Goal: Task Accomplishment & Management: Manage account settings

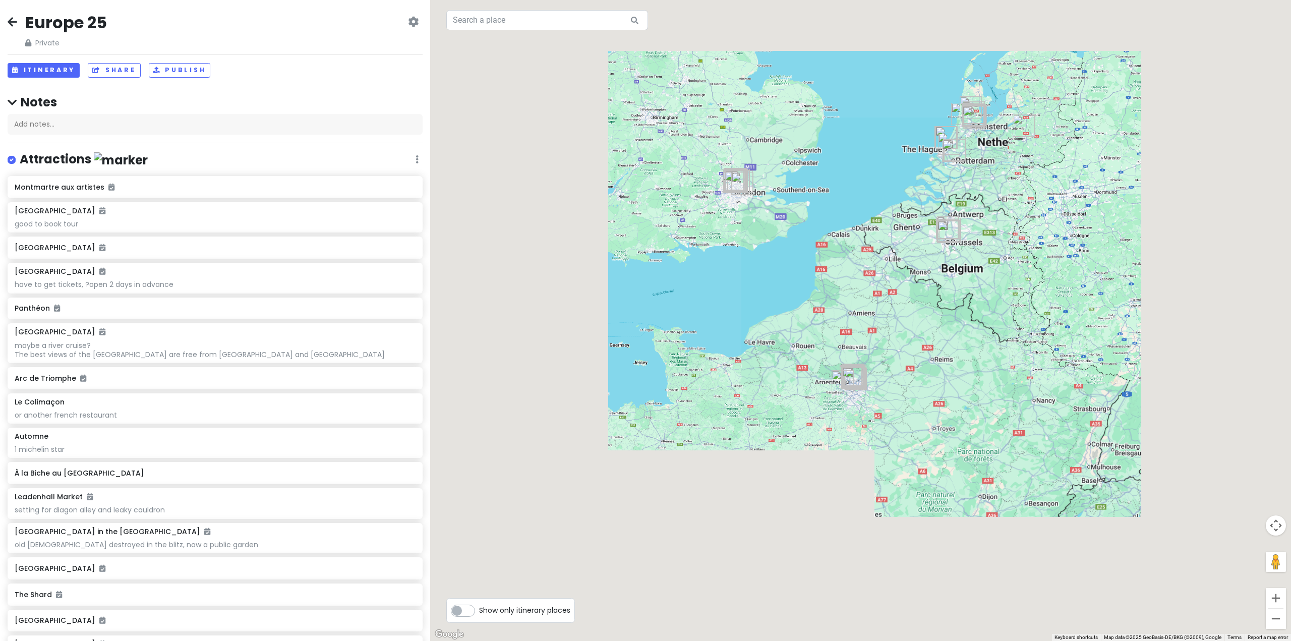
drag, startPoint x: 832, startPoint y: 302, endPoint x: 918, endPoint y: 221, distance: 117.7
click at [840, 283] on div at bounding box center [860, 320] width 861 height 641
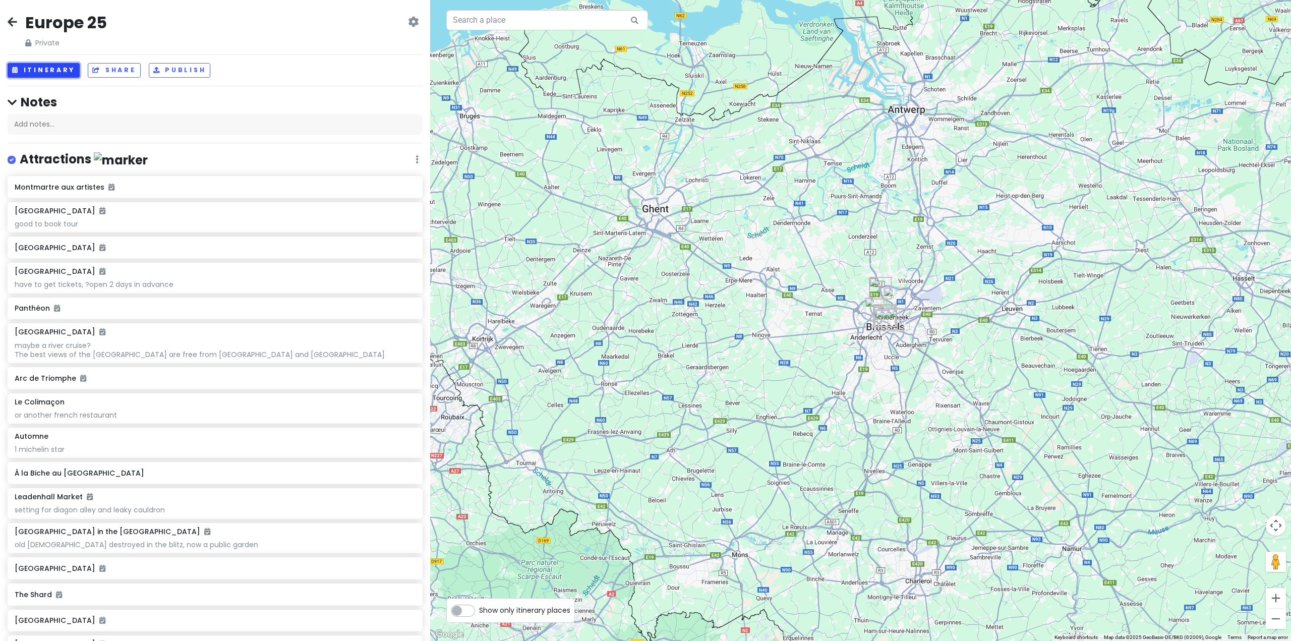
click at [47, 66] on button "Itinerary" at bounding box center [44, 70] width 72 height 15
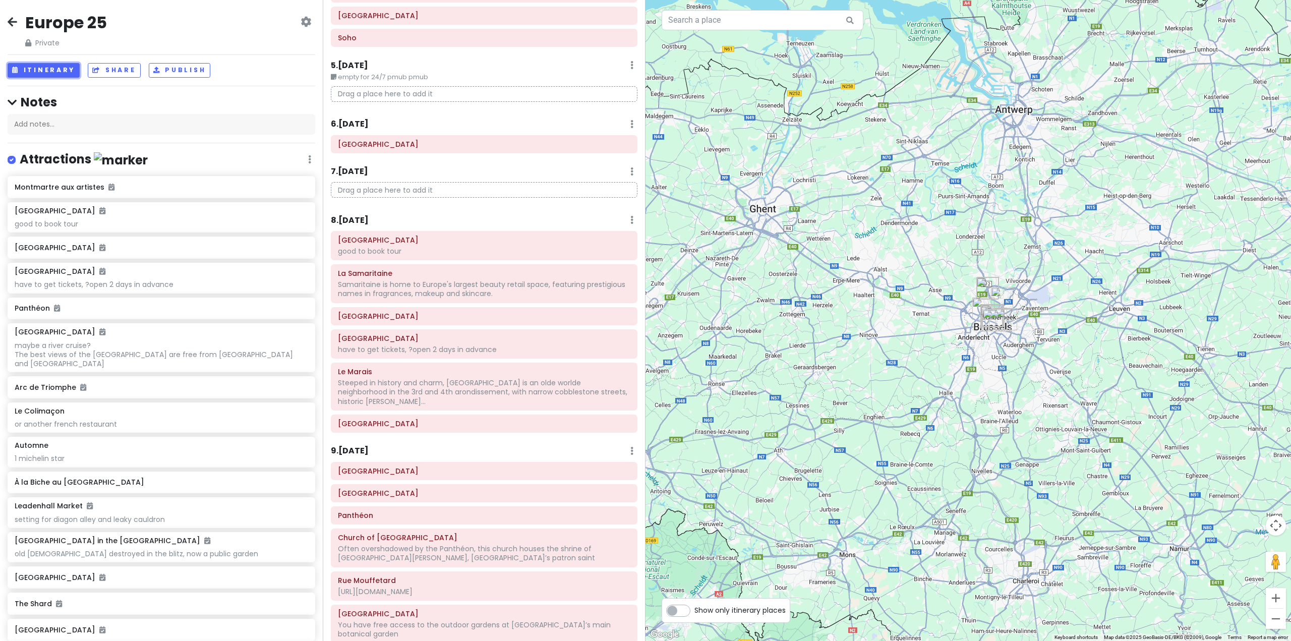
scroll to position [2164, 0]
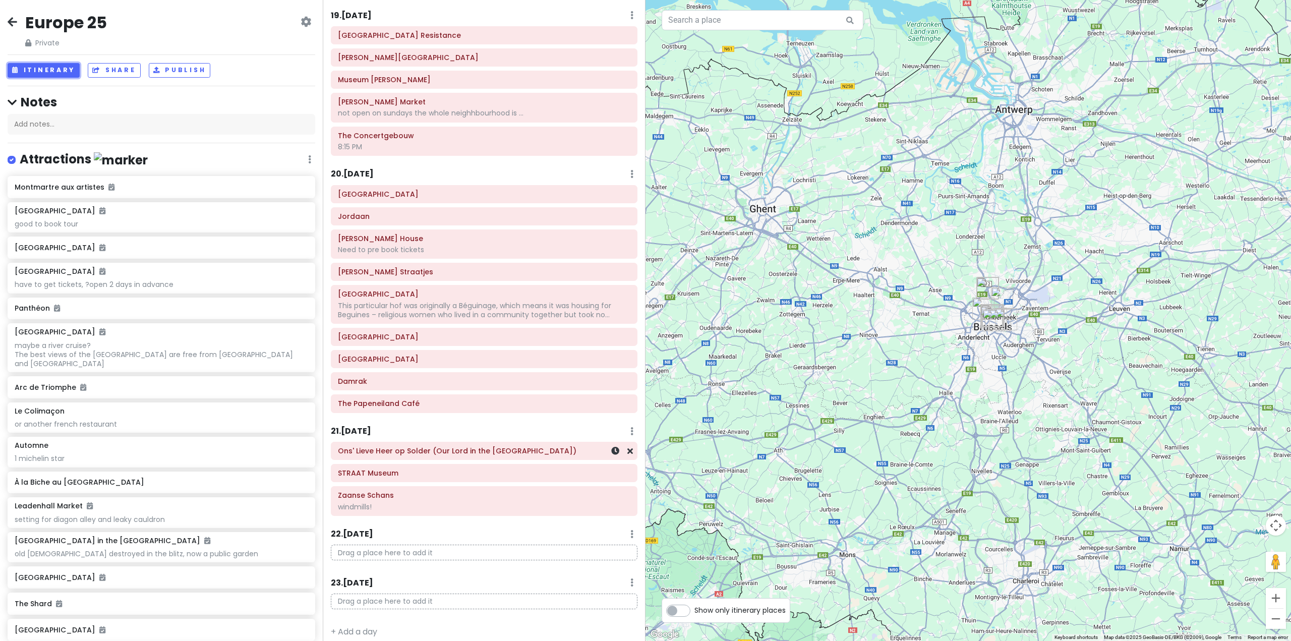
click at [429, 446] on h6 "Ons' Lieve Heer op Solder (Our Lord in the [GEOGRAPHIC_DATA])" at bounding box center [484, 450] width 292 height 9
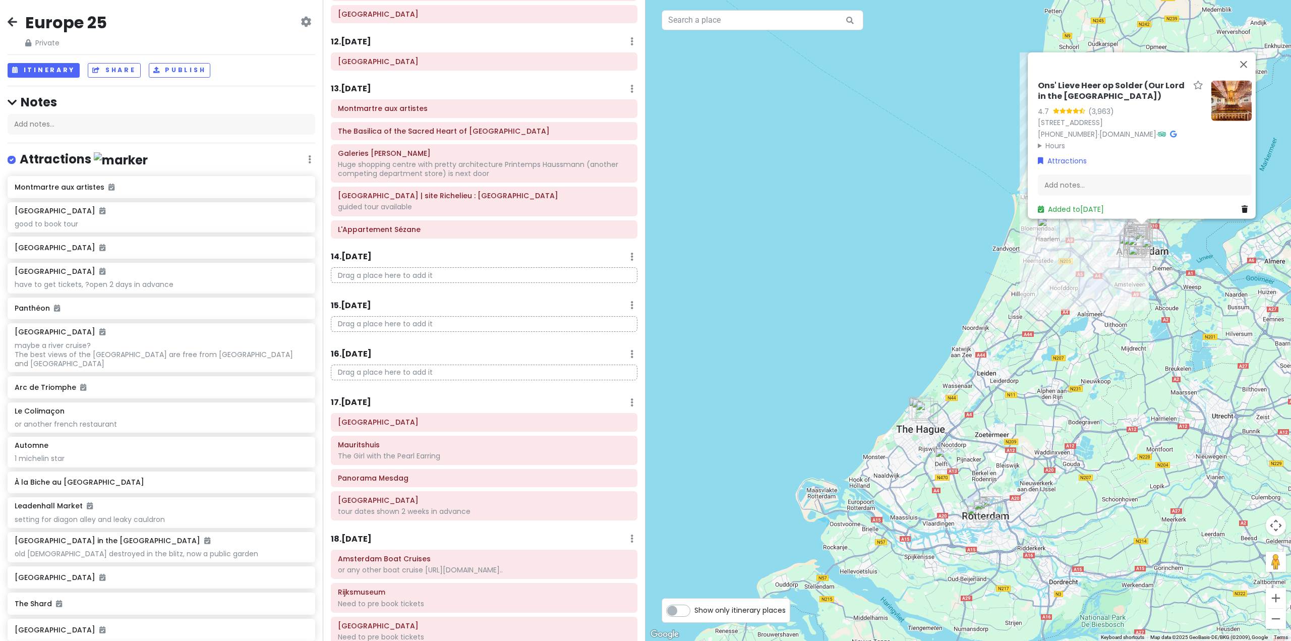
scroll to position [1492, 0]
click at [786, 358] on div "Ons' Lieve Heer op Solder (Our Lord in the [GEOGRAPHIC_DATA]) 4.7 (3,963) [STRE…" at bounding box center [967, 320] width 645 height 641
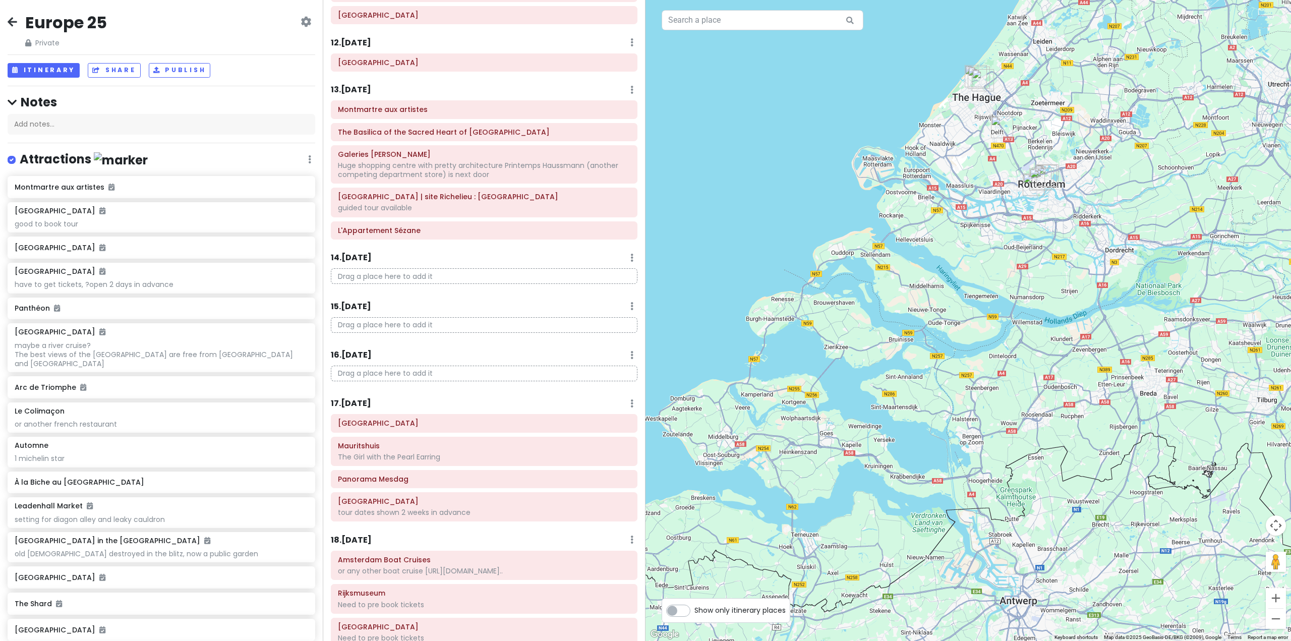
drag, startPoint x: 797, startPoint y: 242, endPoint x: 832, endPoint y: -6, distance: 250.6
click at [832, 0] on html "Europe 25 Private Change Dates Make a Copy Delete Trip Give Feedback 💡 Support …" at bounding box center [645, 320] width 1291 height 641
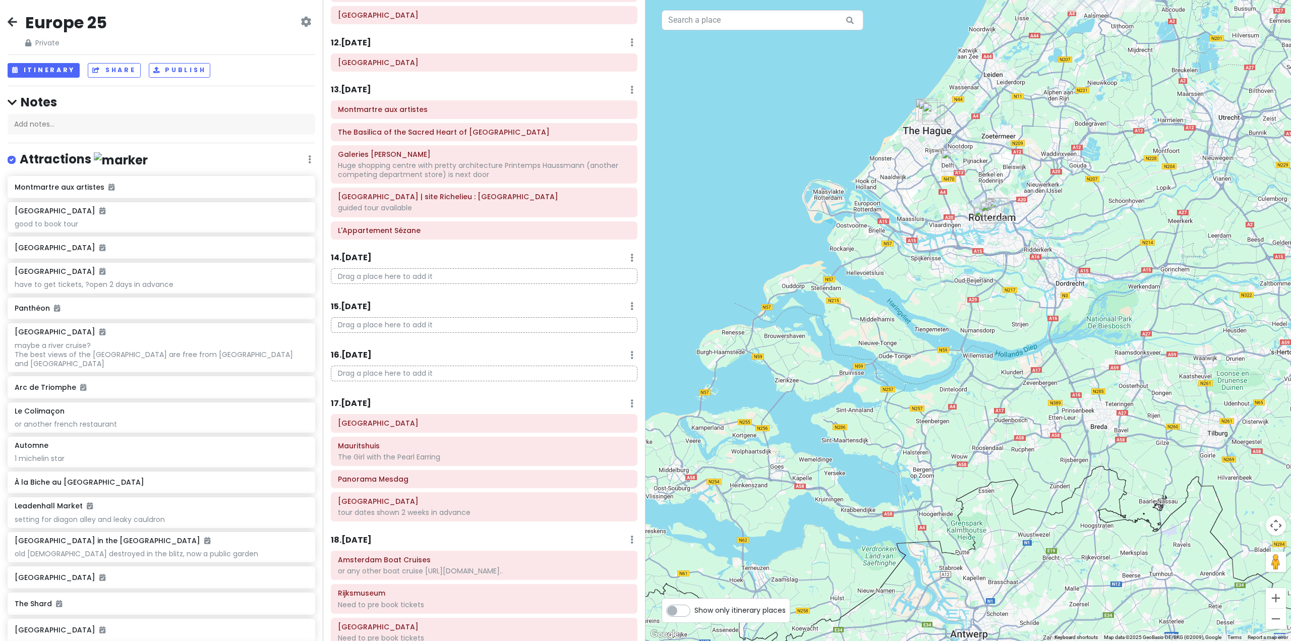
drag, startPoint x: 1059, startPoint y: 253, endPoint x: 1022, endPoint y: 276, distance: 43.2
click at [1022, 276] on div at bounding box center [967, 320] width 645 height 641
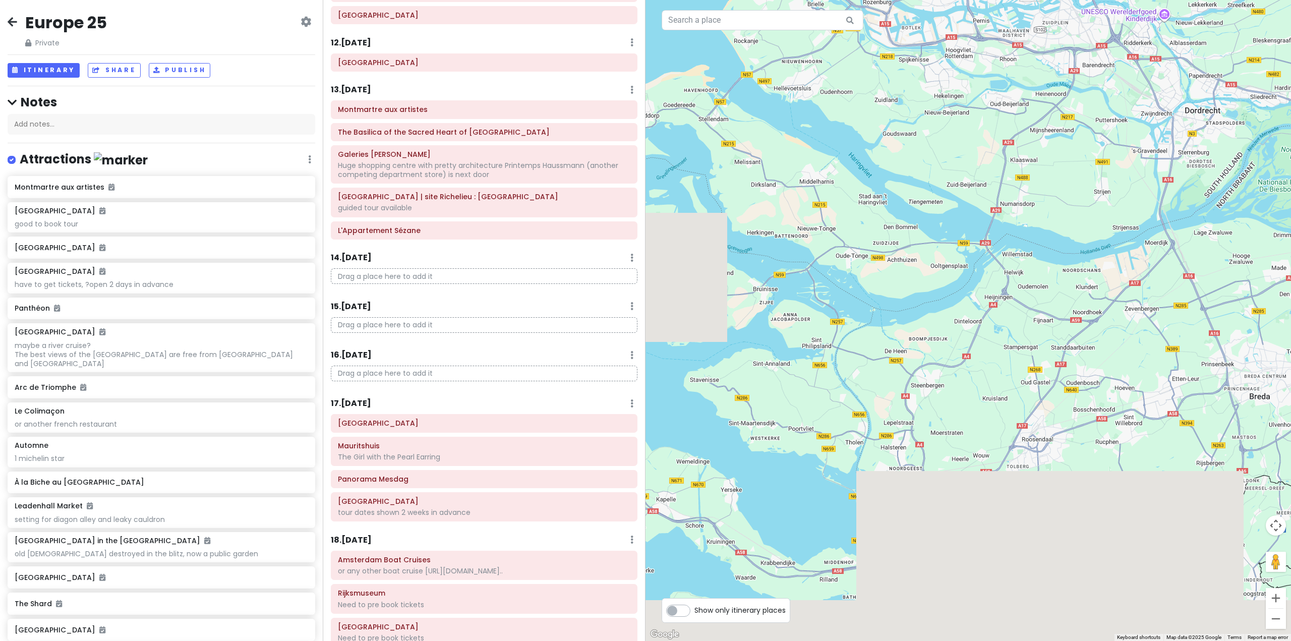
drag, startPoint x: 858, startPoint y: 415, endPoint x: 1040, endPoint y: 90, distance: 372.6
click at [1040, 90] on div at bounding box center [967, 320] width 645 height 641
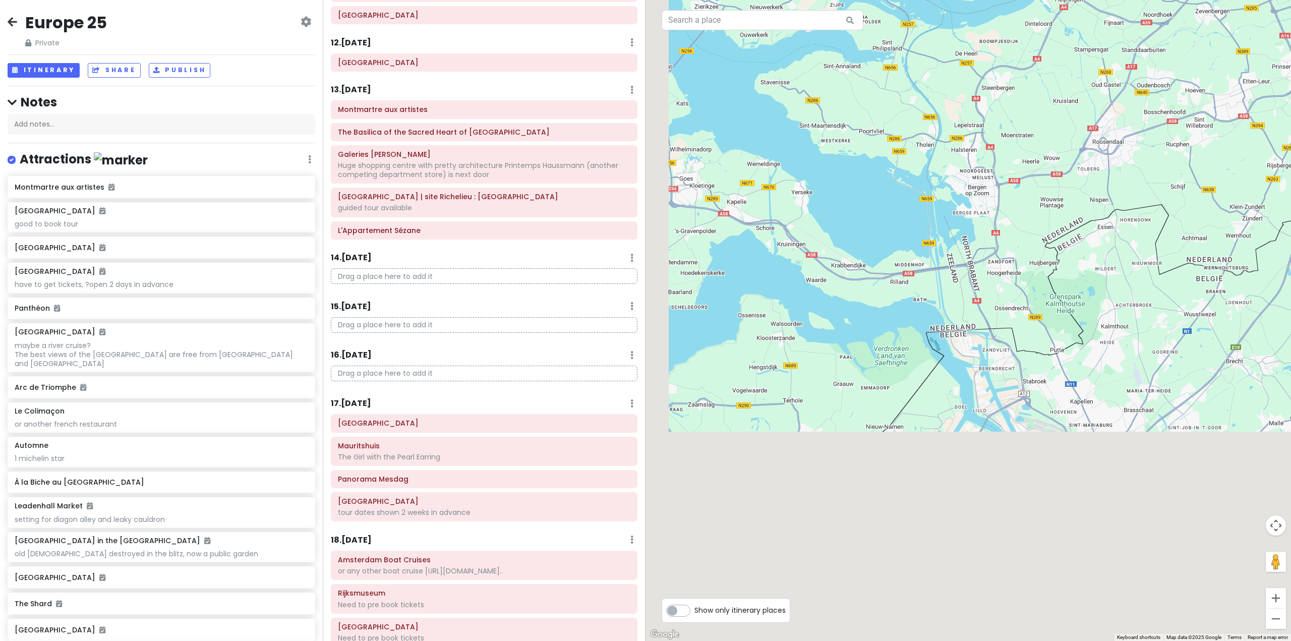
drag, startPoint x: 962, startPoint y: 268, endPoint x: 971, endPoint y: 101, distance: 167.1
click at [971, 101] on div at bounding box center [967, 320] width 645 height 641
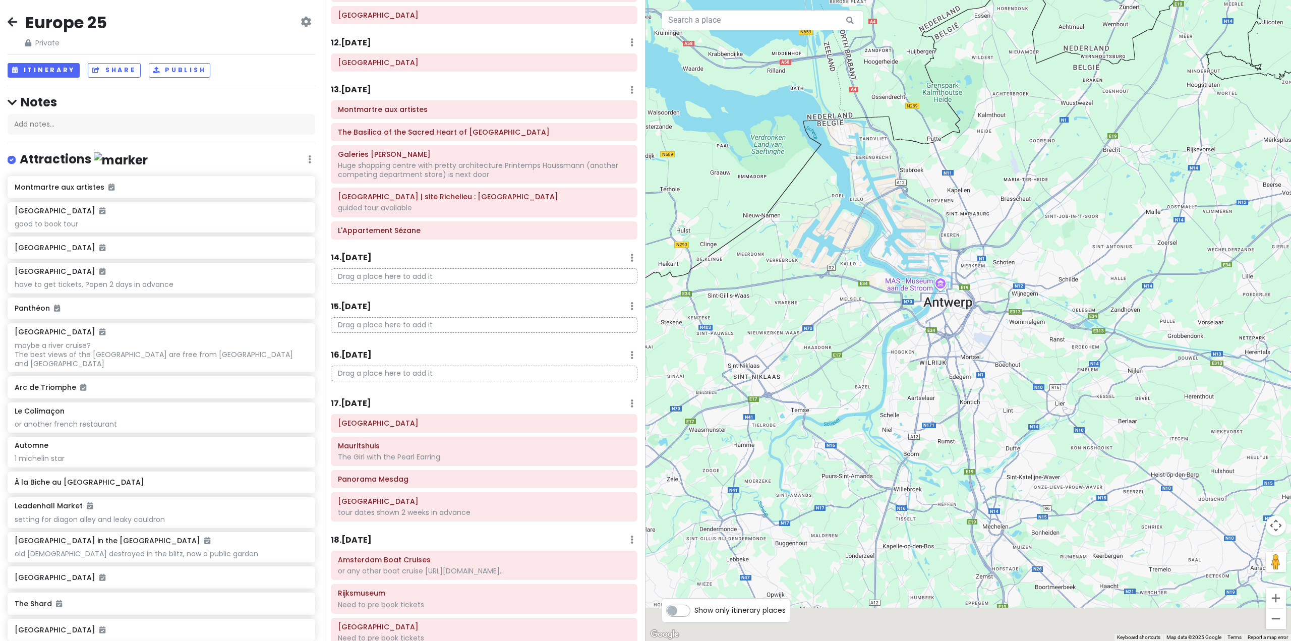
drag, startPoint x: 936, startPoint y: 280, endPoint x: 946, endPoint y: 234, distance: 46.9
click at [971, 114] on div at bounding box center [967, 320] width 645 height 641
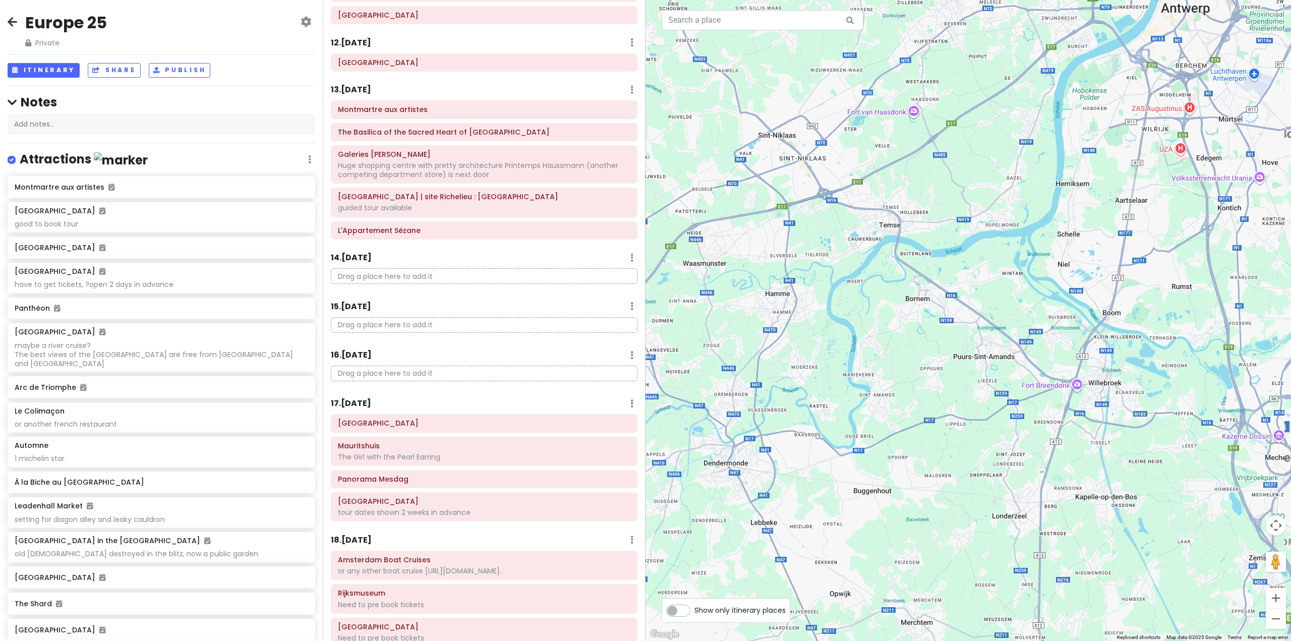
drag, startPoint x: 1047, startPoint y: 142, endPoint x: 948, endPoint y: 9, distance: 166.1
click at [914, 0] on html "Europe 25 Private Change Dates Make a Copy Delete Trip Give Feedback 💡 Support …" at bounding box center [645, 320] width 1291 height 641
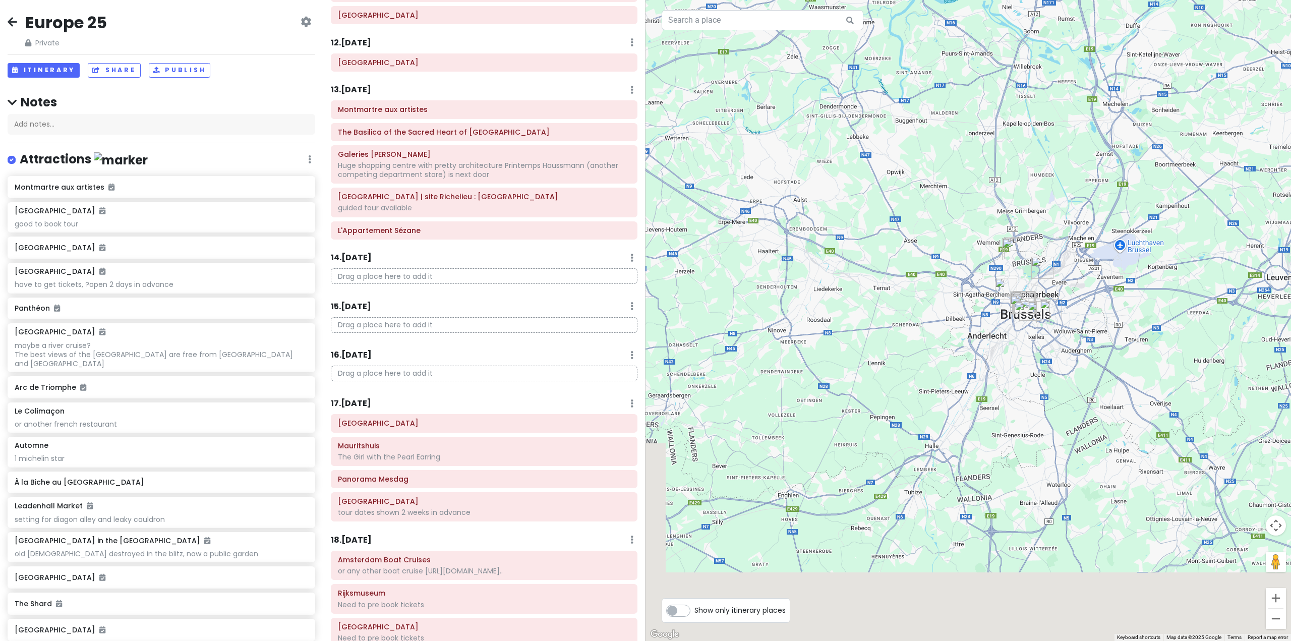
drag, startPoint x: 970, startPoint y: 471, endPoint x: 1017, endPoint y: 394, distance: 90.1
click at [1017, 394] on div at bounding box center [967, 320] width 645 height 641
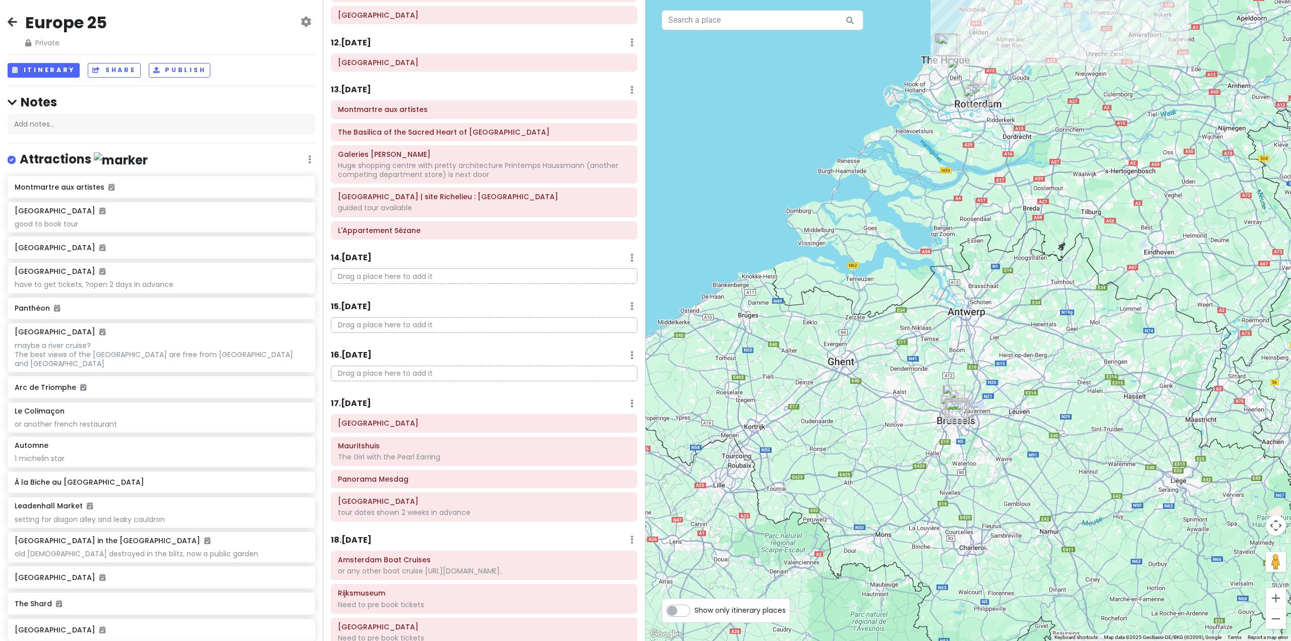
drag, startPoint x: 921, startPoint y: 297, endPoint x: 848, endPoint y: 361, distance: 96.8
click at [848, 361] on div at bounding box center [967, 320] width 645 height 641
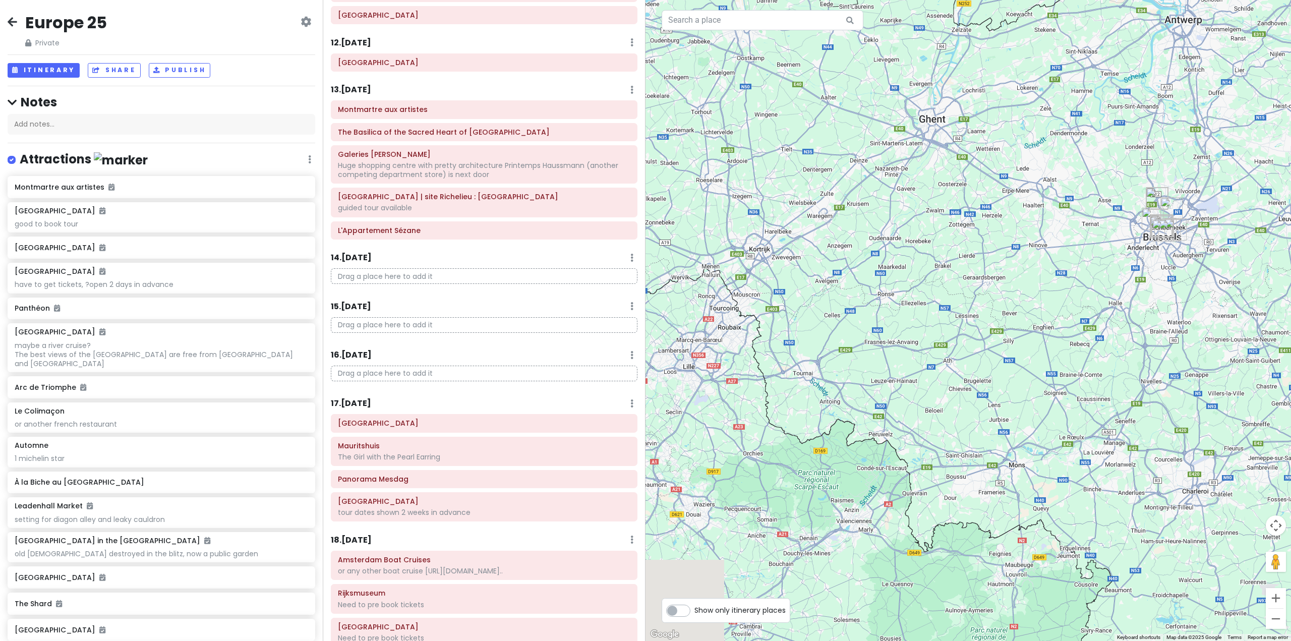
drag, startPoint x: 920, startPoint y: 379, endPoint x: 995, endPoint y: 173, distance: 219.3
click at [995, 173] on div at bounding box center [967, 320] width 645 height 641
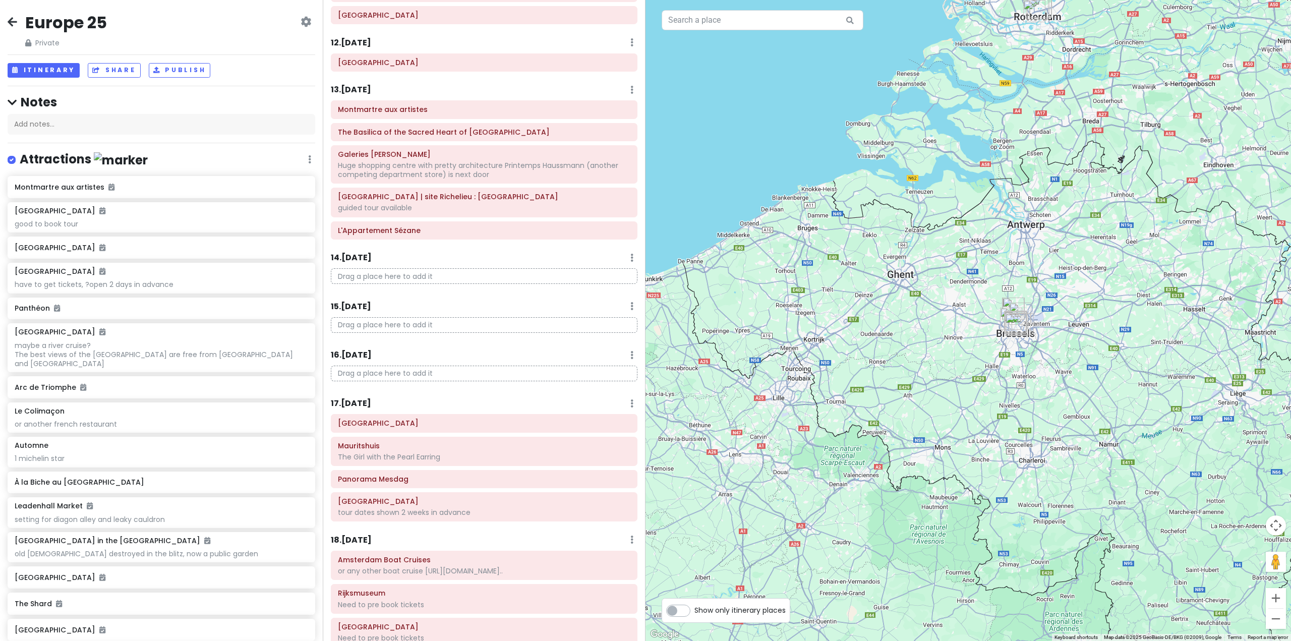
drag, startPoint x: 980, startPoint y: 231, endPoint x: 923, endPoint y: 346, distance: 129.0
click at [923, 346] on div at bounding box center [967, 320] width 645 height 641
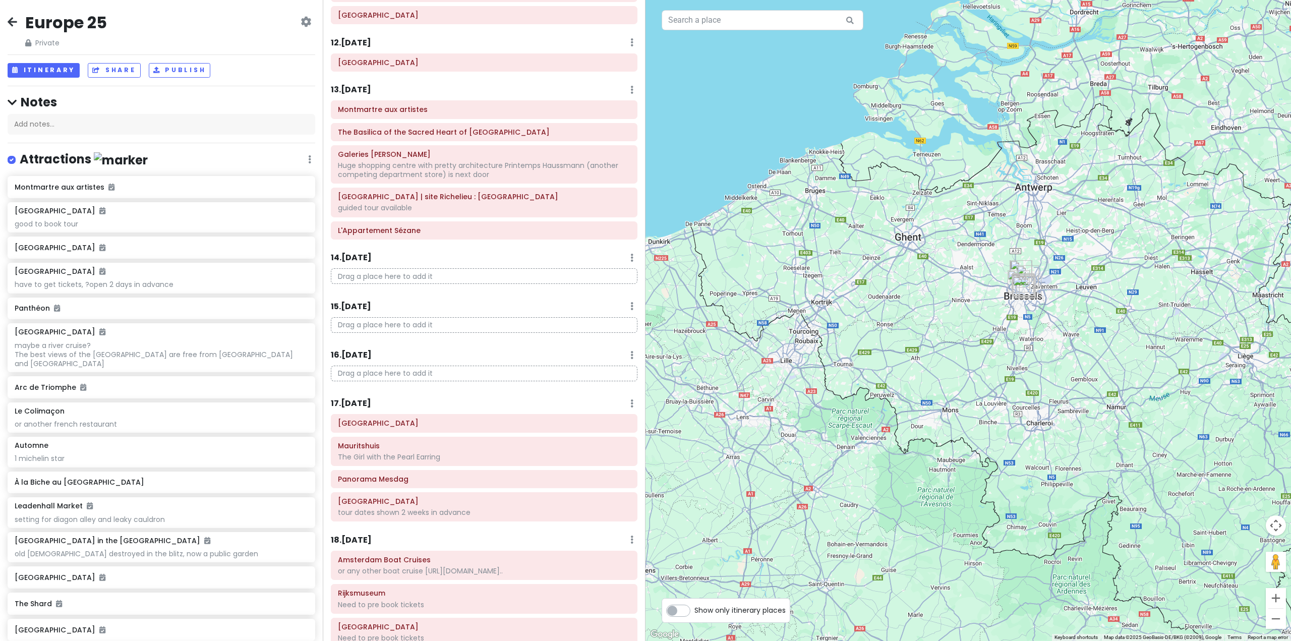
drag, startPoint x: 831, startPoint y: 364, endPoint x: 893, endPoint y: 278, distance: 106.5
click at [893, 278] on div at bounding box center [967, 320] width 645 height 641
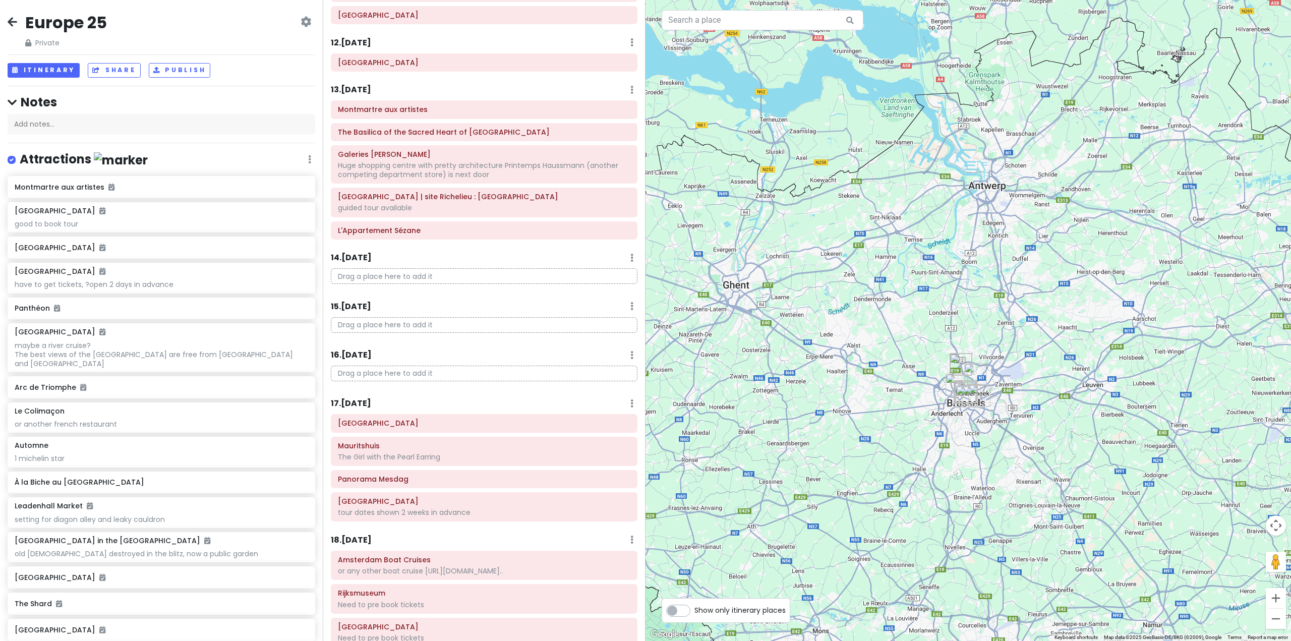
drag, startPoint x: 847, startPoint y: 242, endPoint x: 887, endPoint y: 303, distance: 72.2
click at [887, 303] on div at bounding box center [967, 320] width 645 height 641
